Goal: Book appointment/travel/reservation

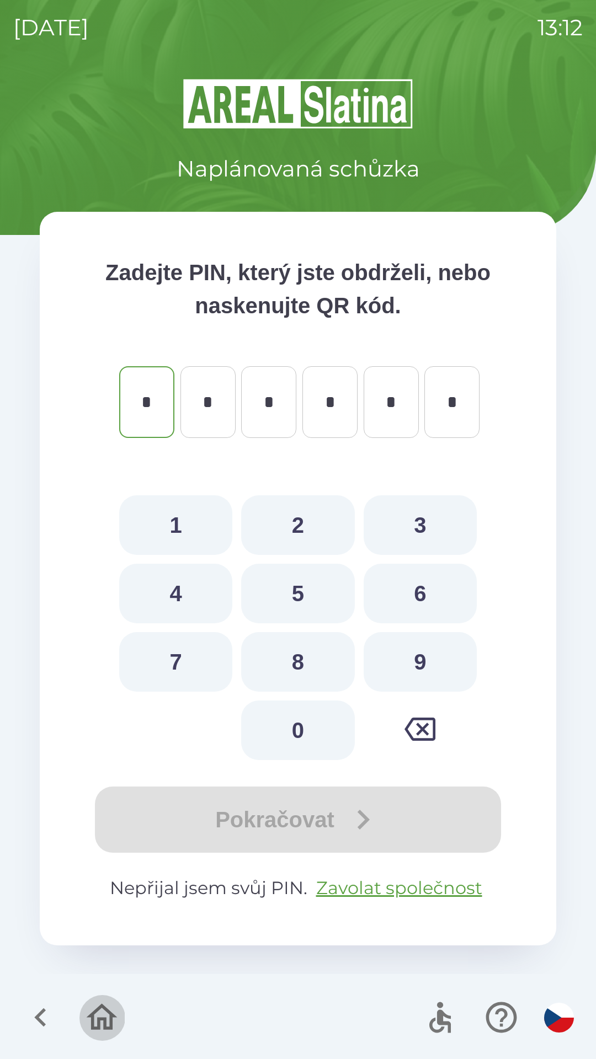
click at [108, 1013] on icon "button" at bounding box center [102, 1017] width 31 height 26
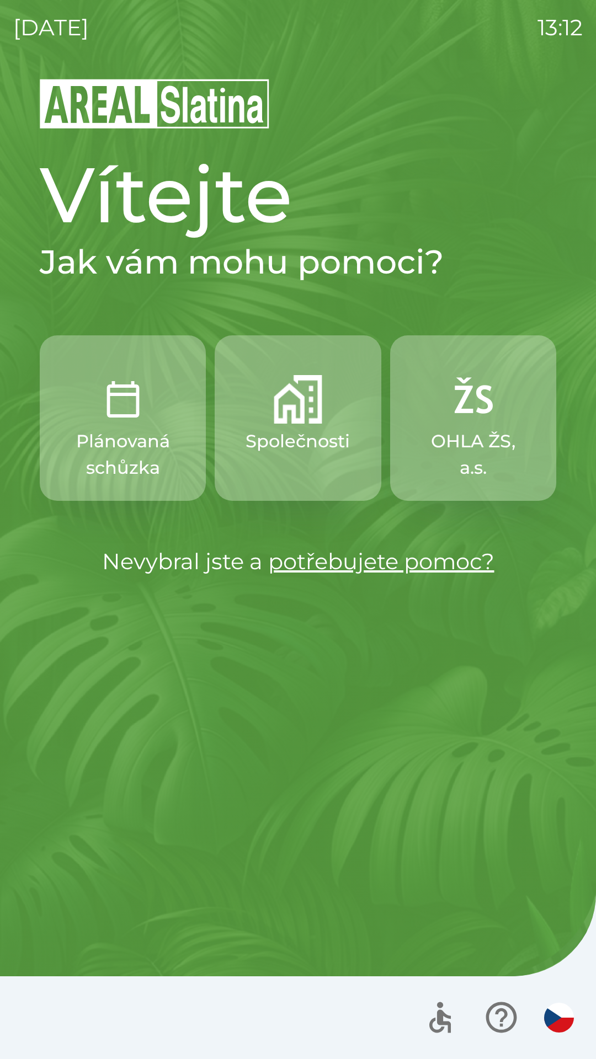
click at [473, 428] on p "OHLA ŽS, a.s." at bounding box center [473, 454] width 113 height 53
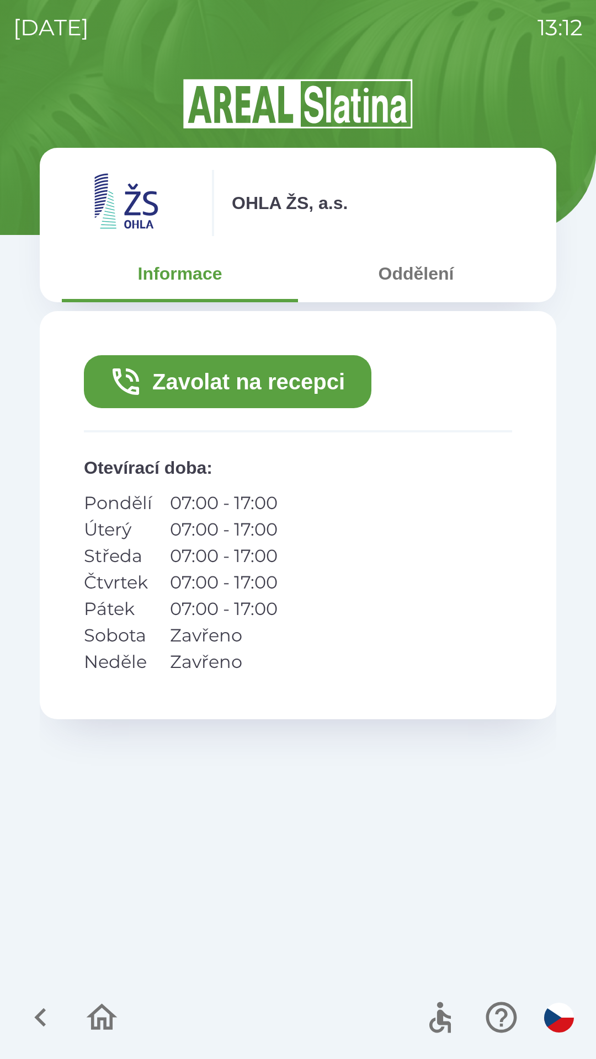
click at [279, 385] on button "Zavolat na recepci" at bounding box center [227, 381] width 287 height 53
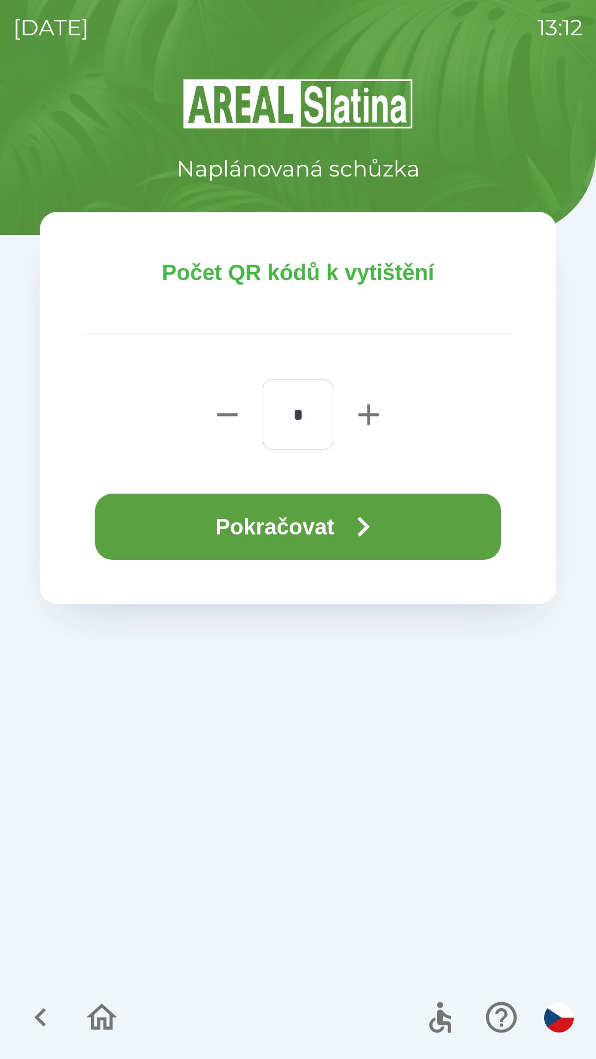
click at [333, 515] on button "Pokračovat" at bounding box center [298, 527] width 406 height 66
